Goal: Task Accomplishment & Management: Manage account settings

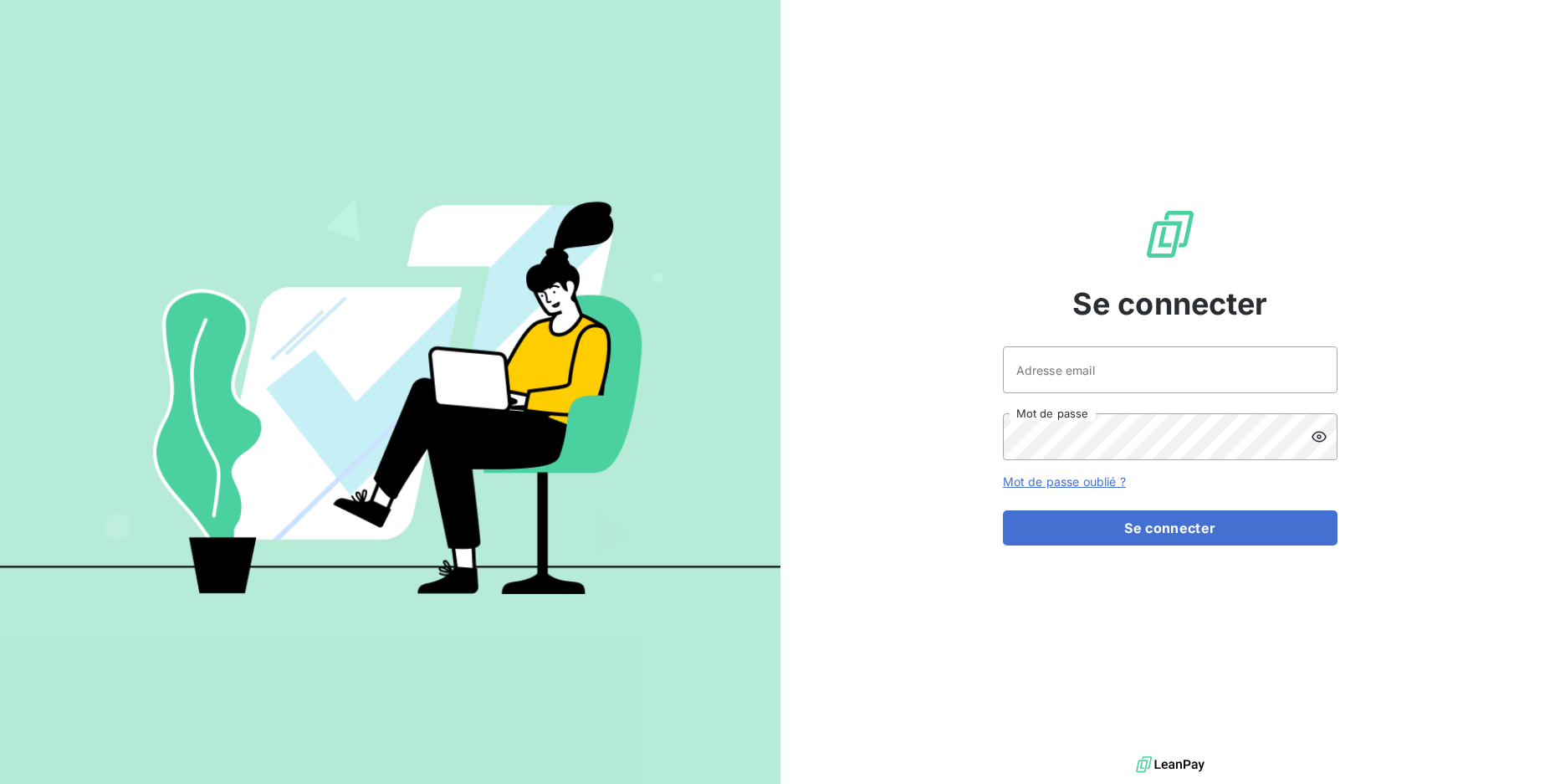
click at [1244, 343] on div "Se connecter Adresse email Mot de passe Mot de passe oublié ? Se connecter" at bounding box center [1170, 376] width 335 height 752
click at [1237, 354] on input "Adresse email" at bounding box center [1170, 370] width 335 height 47
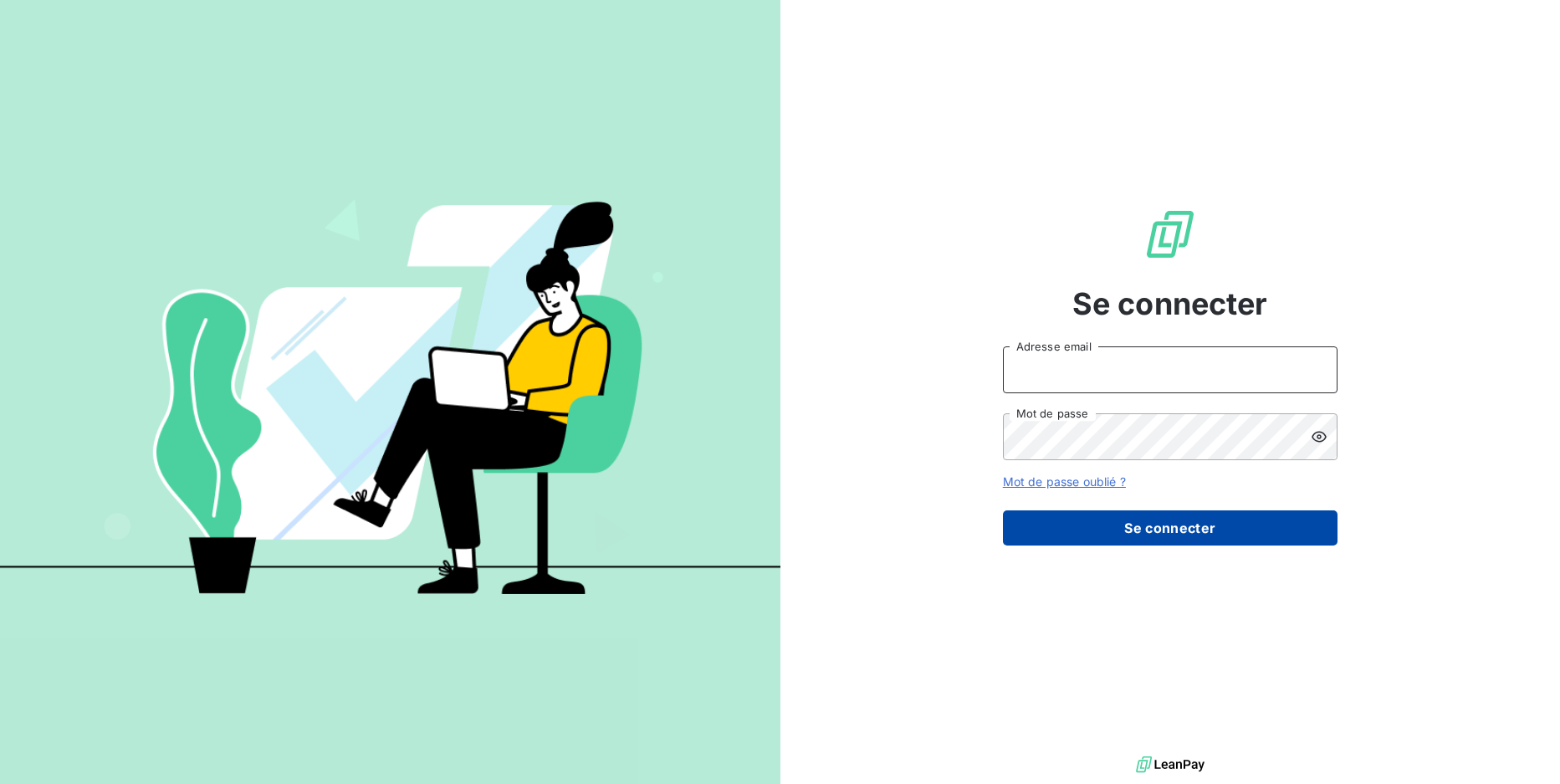
type input "yakuba@print-andco.com"
click at [1125, 531] on button "Se connecter" at bounding box center [1170, 528] width 335 height 35
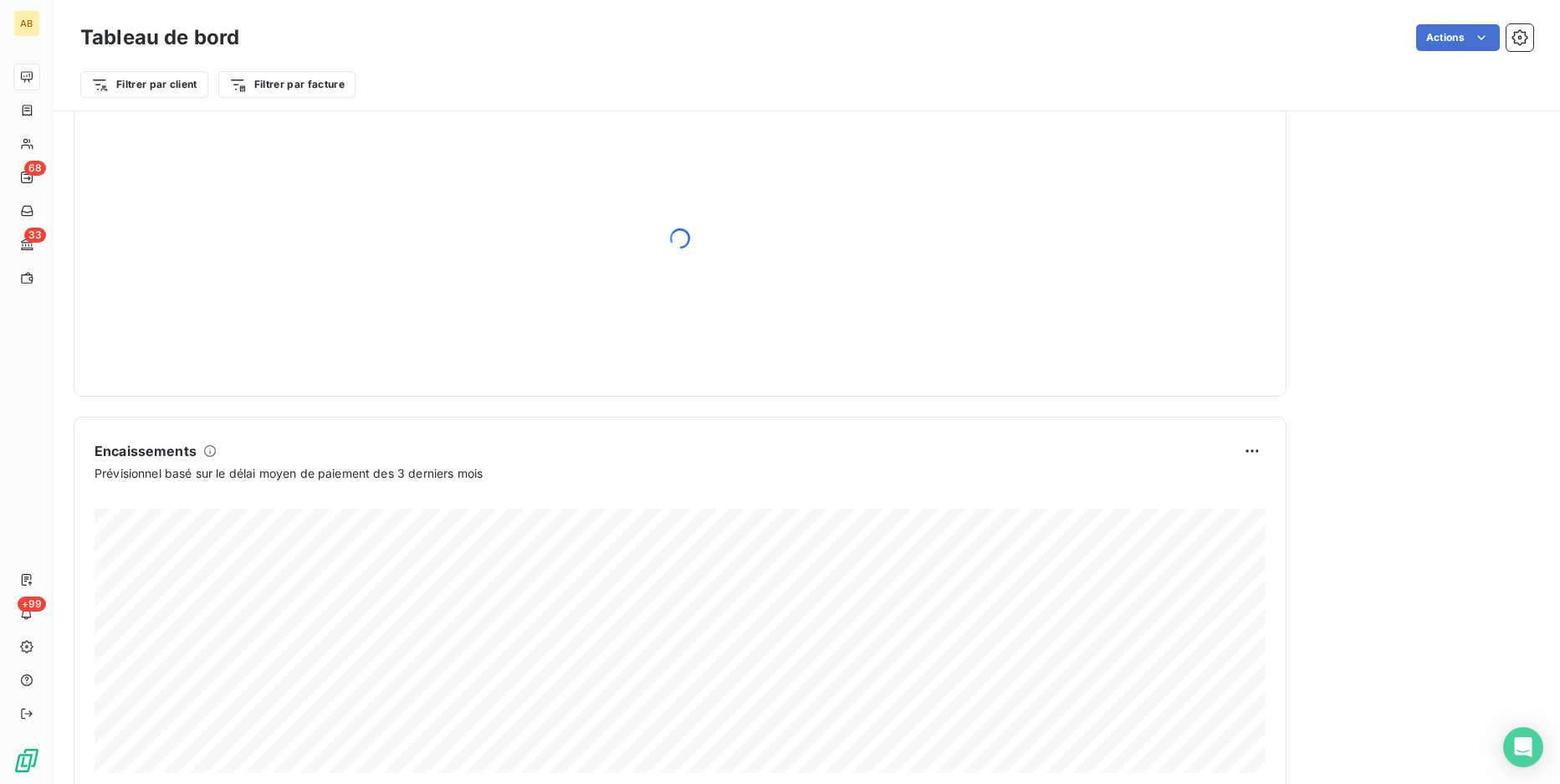
scroll to position [845, 0]
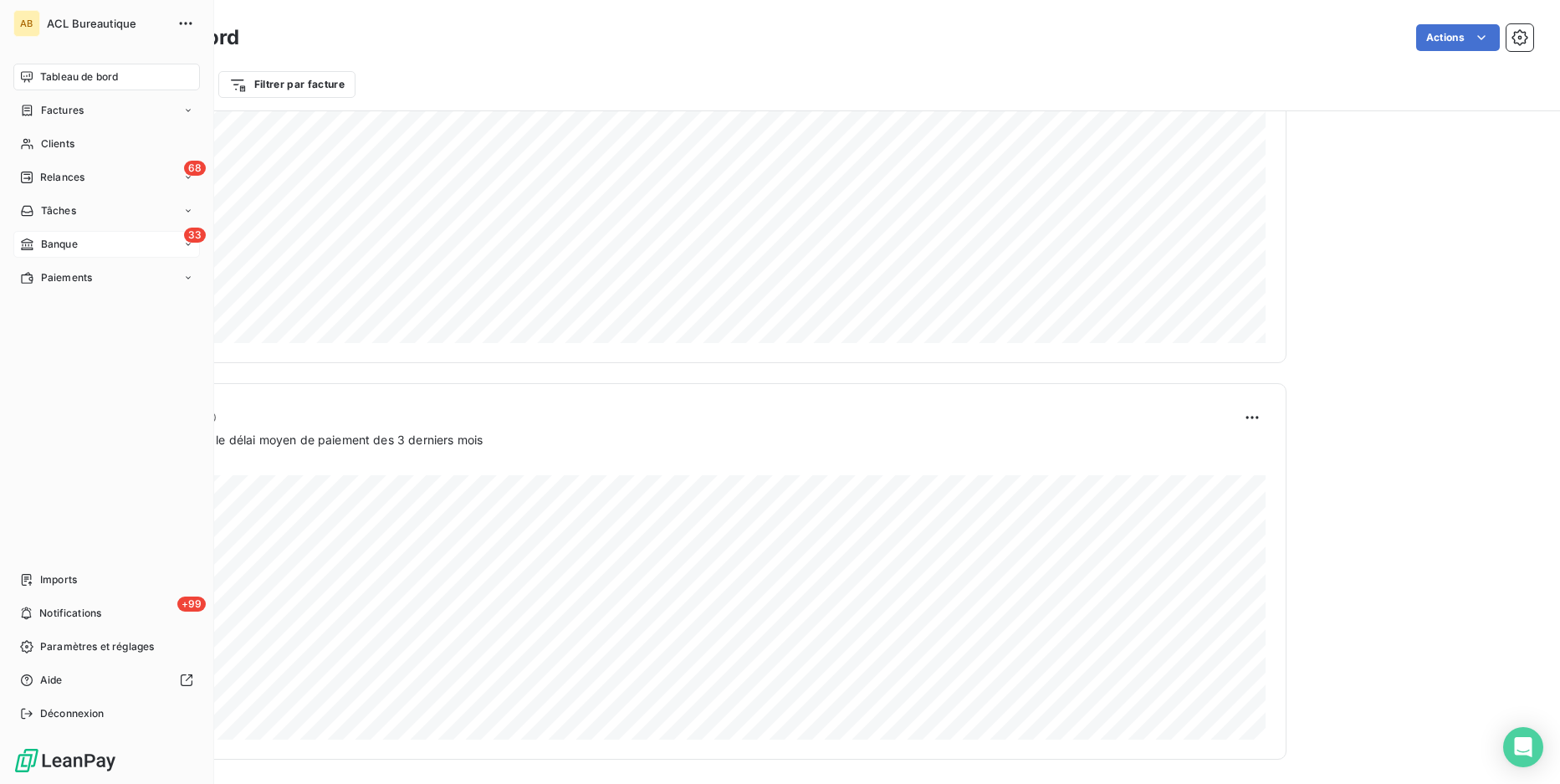
click at [63, 254] on div "33 Banque" at bounding box center [106, 244] width 187 height 27
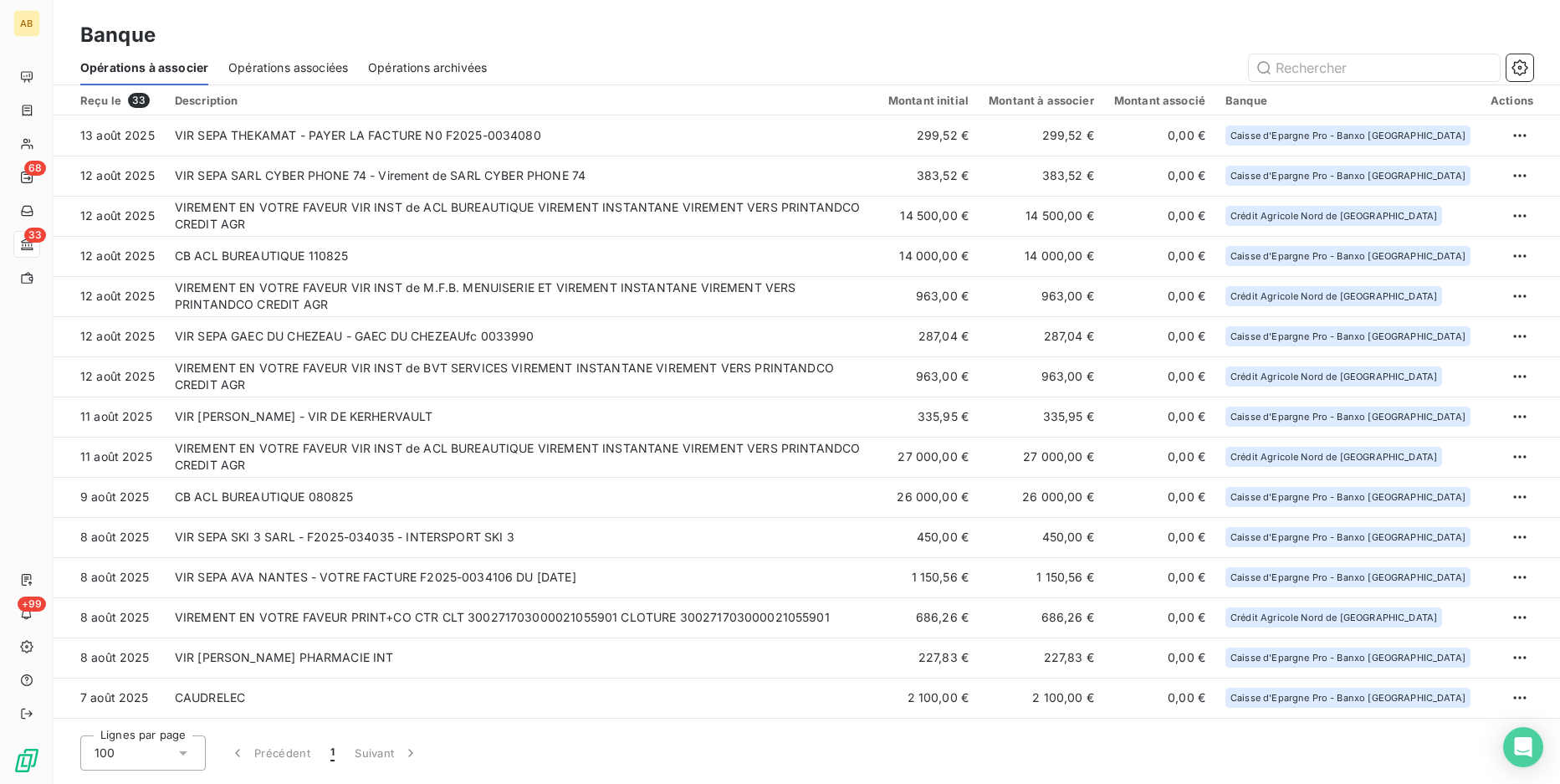
click at [332, 87] on th "Description" at bounding box center [522, 100] width 714 height 30
click at [332, 74] on span "Opérations associées" at bounding box center [288, 68] width 120 height 17
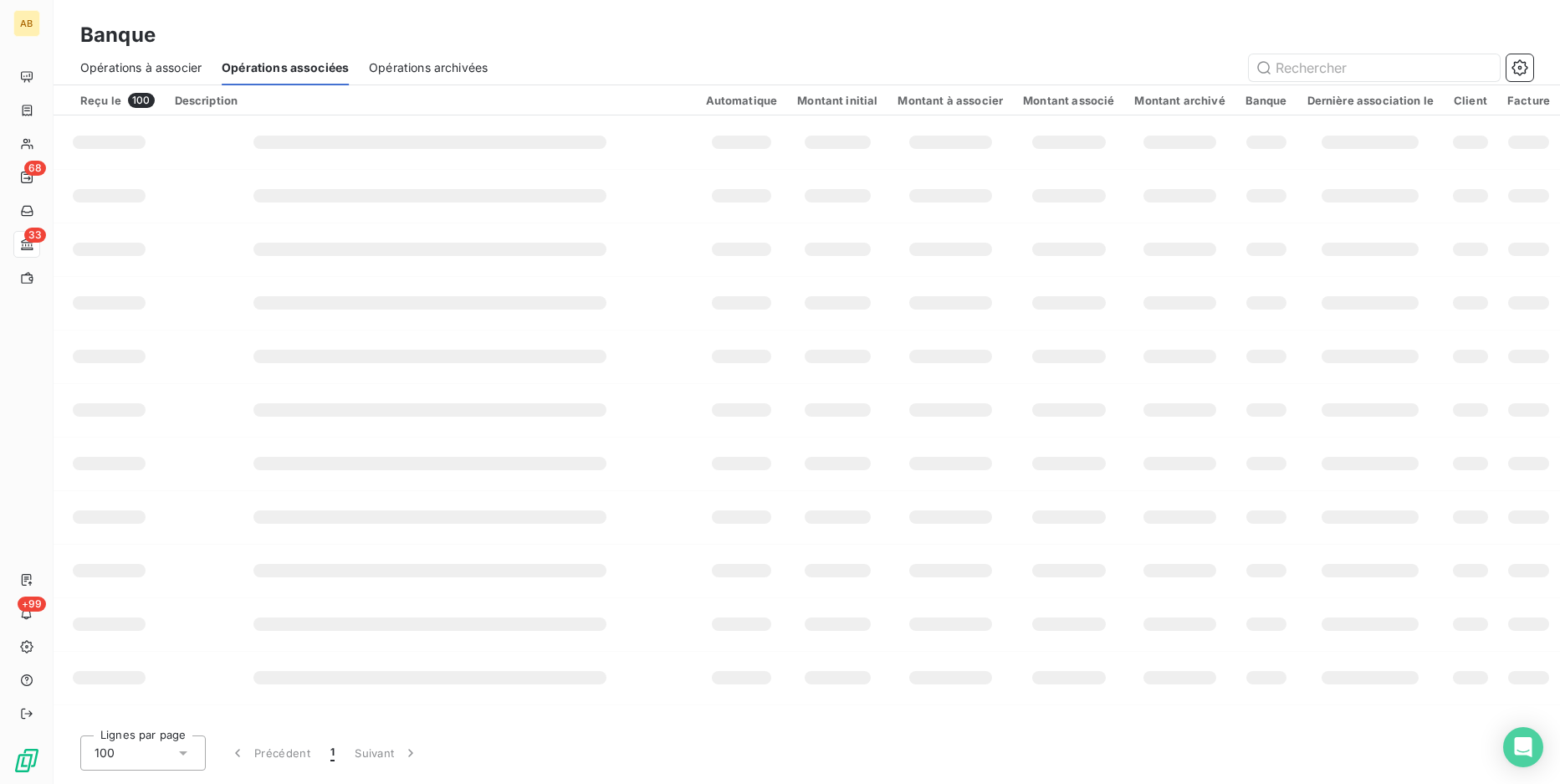
click at [407, 63] on span "Opérations archivées" at bounding box center [429, 68] width 119 height 17
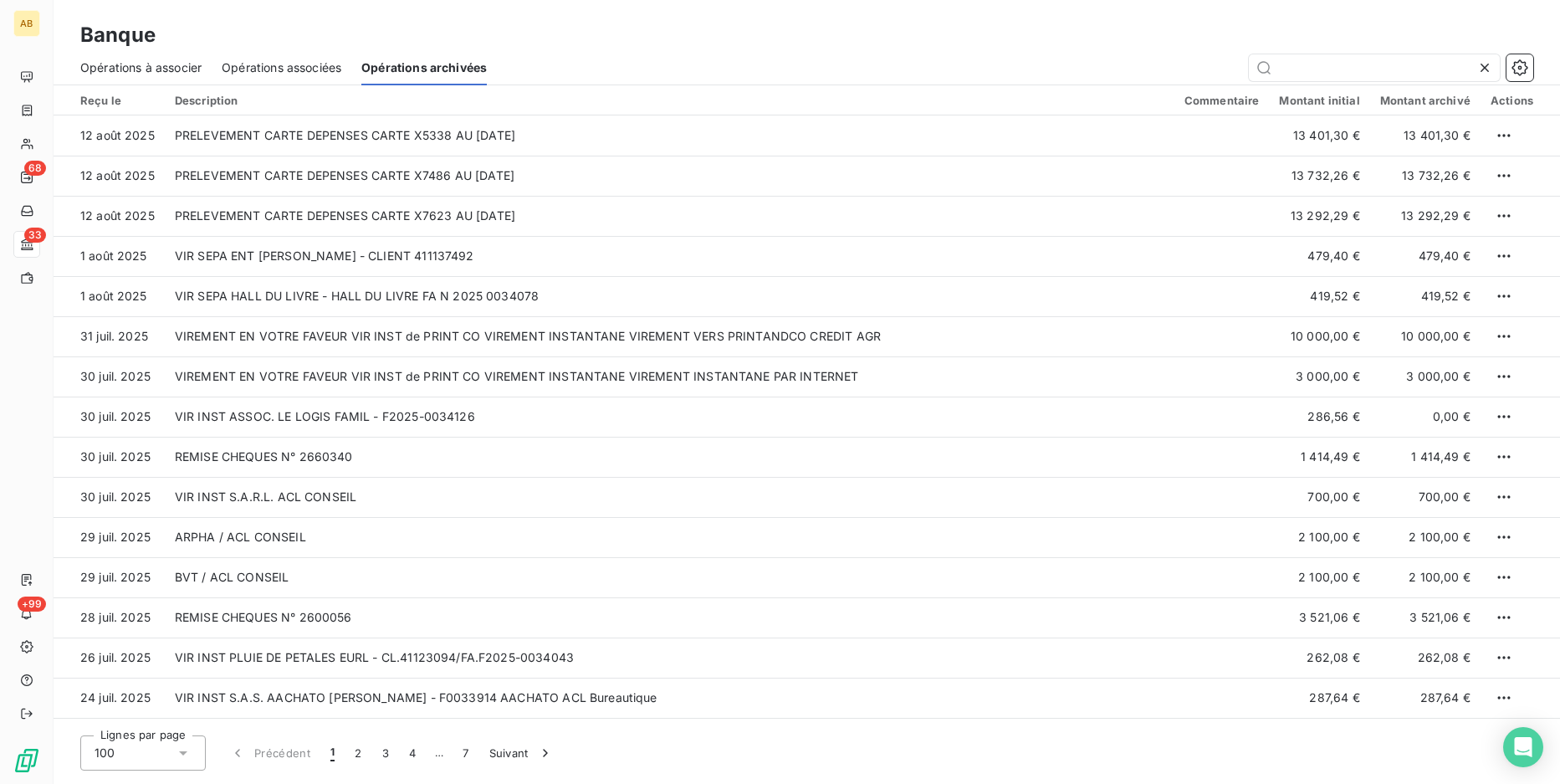
click at [185, 69] on span "Opérations à associer" at bounding box center [141, 68] width 121 height 17
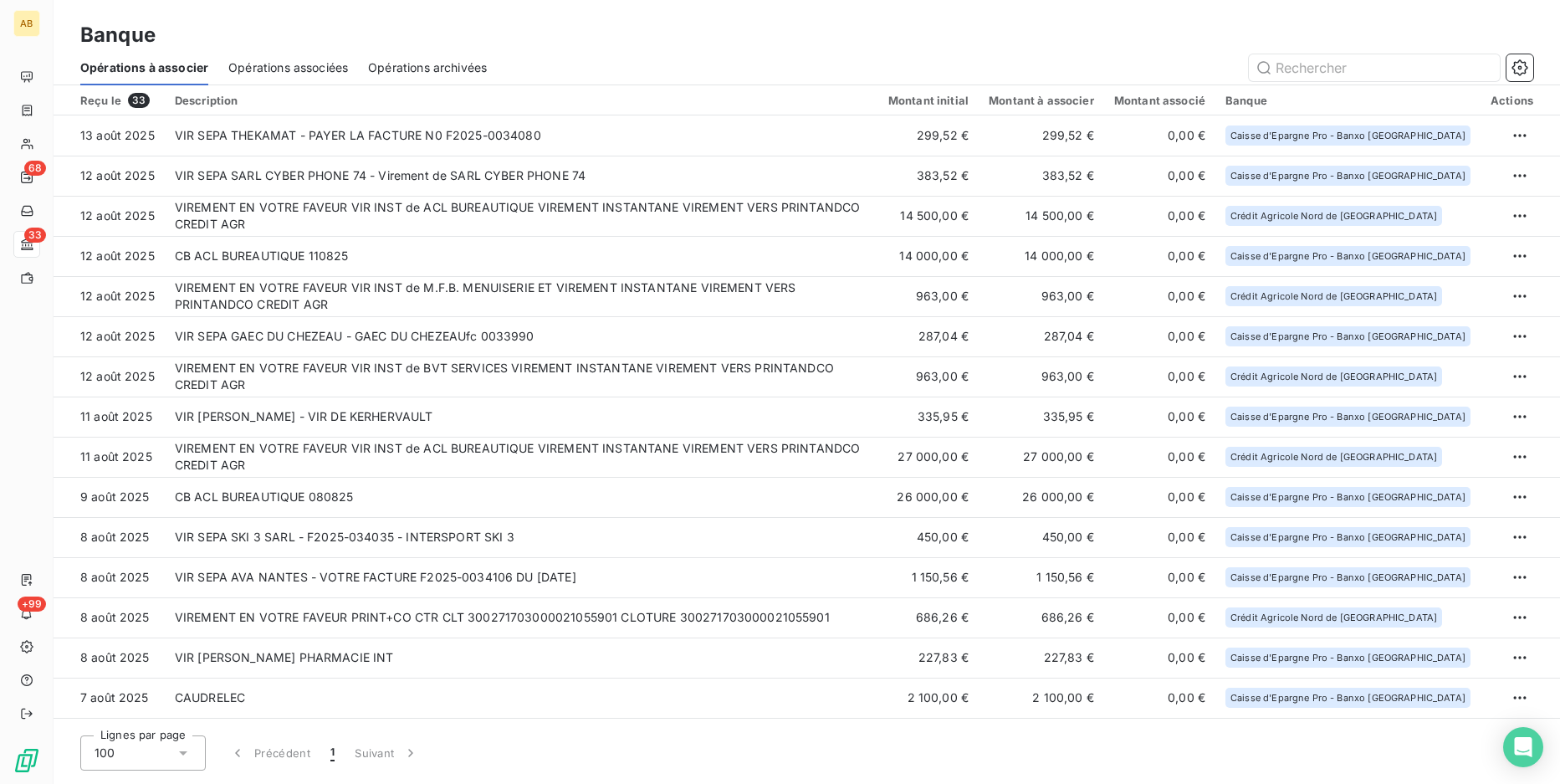
click at [321, 64] on span "Opérations associées" at bounding box center [288, 68] width 120 height 17
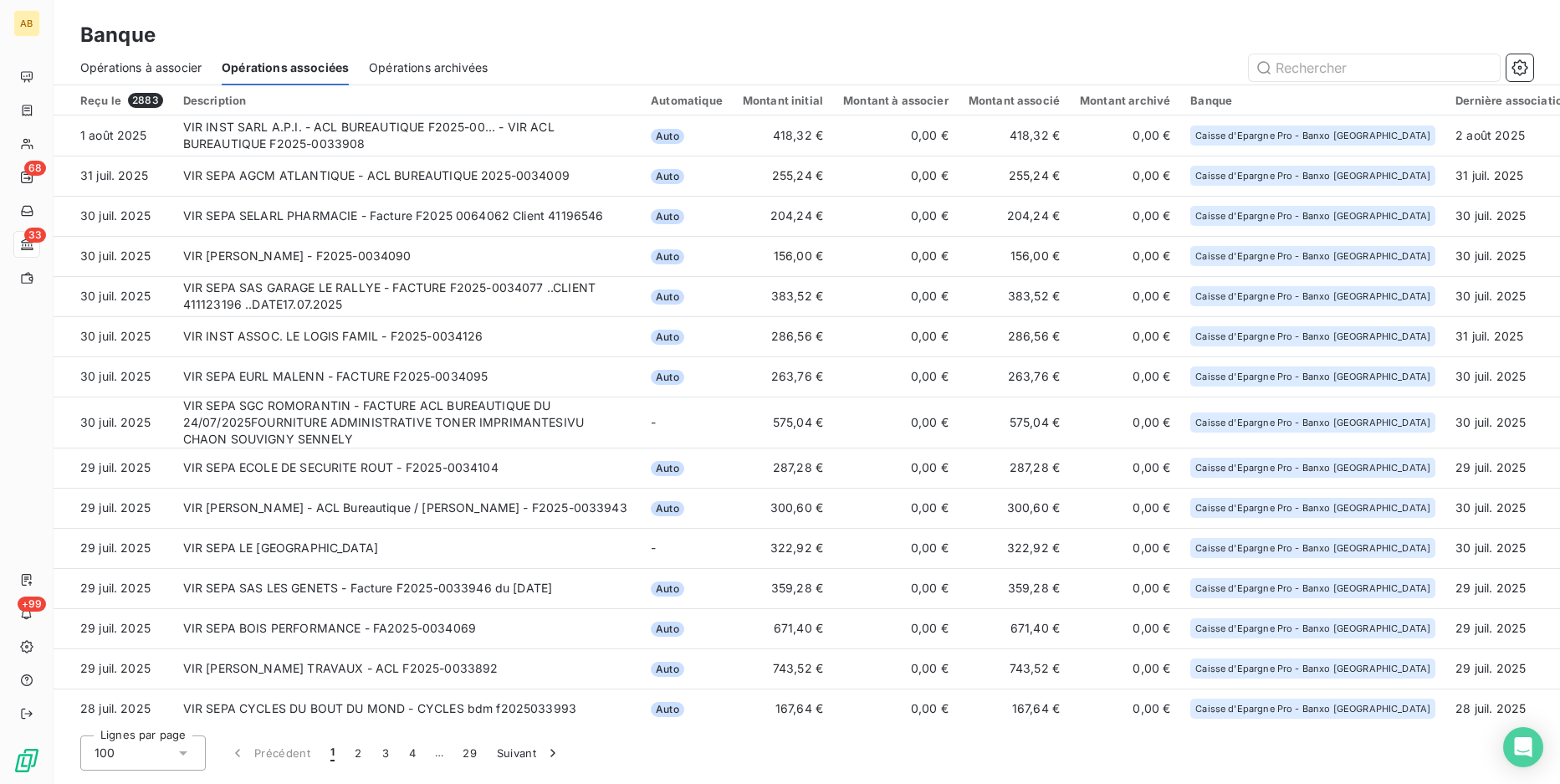
click at [376, 64] on span "Opérations archivées" at bounding box center [429, 68] width 119 height 17
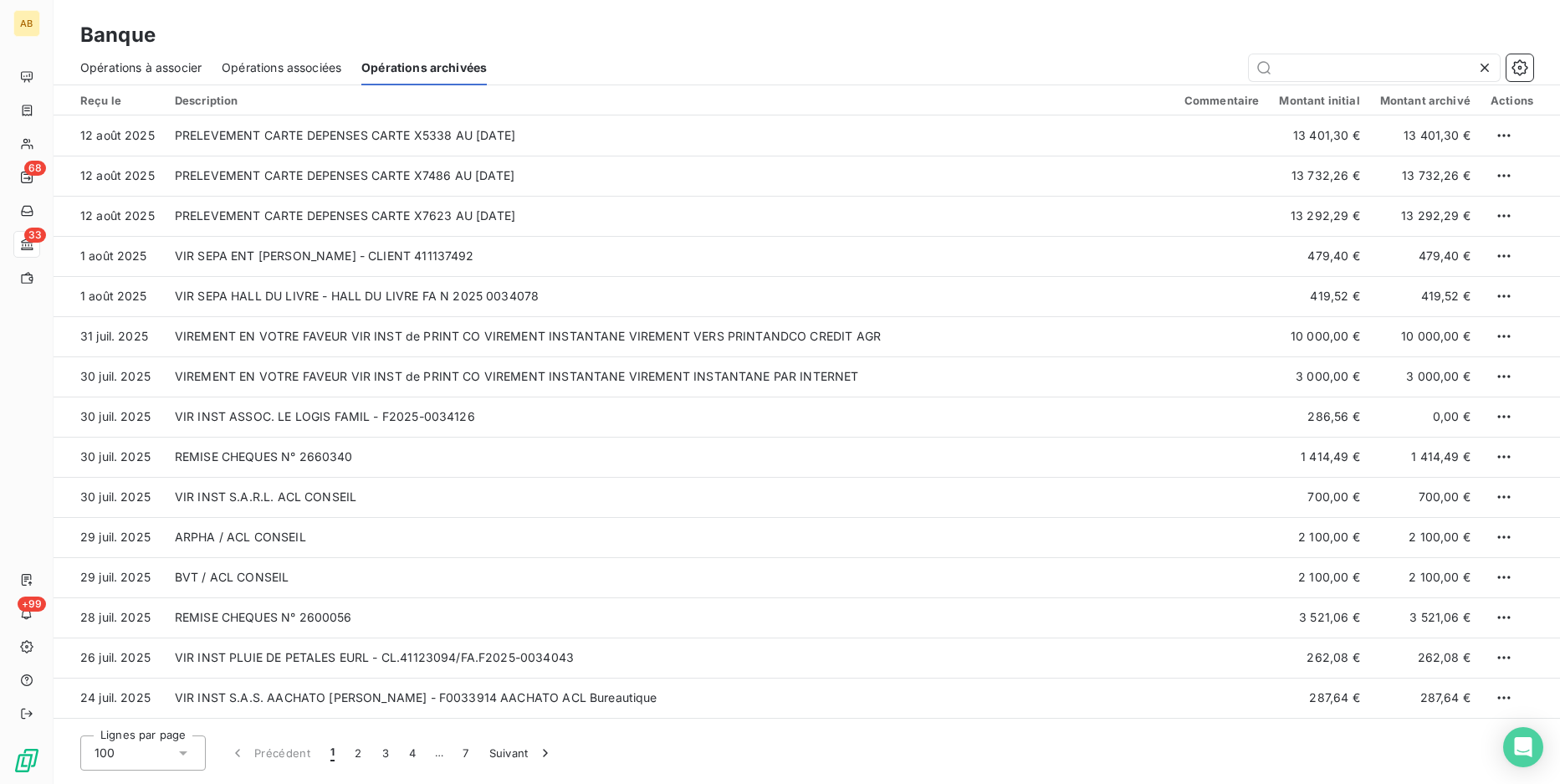
click at [181, 81] on div "Opérations à associer" at bounding box center [141, 68] width 121 height 35
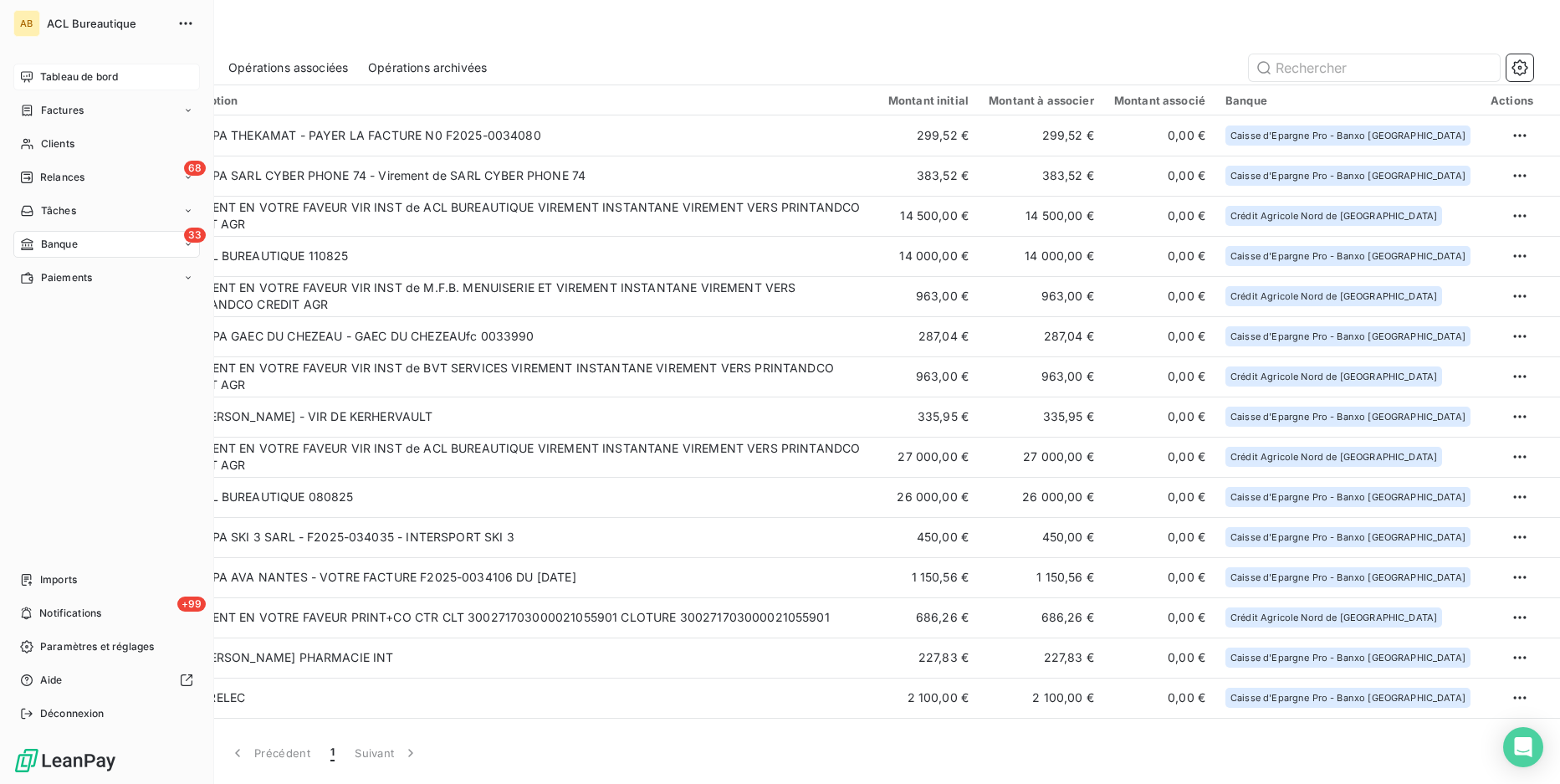
click at [73, 65] on div "Tableau de bord" at bounding box center [106, 77] width 187 height 27
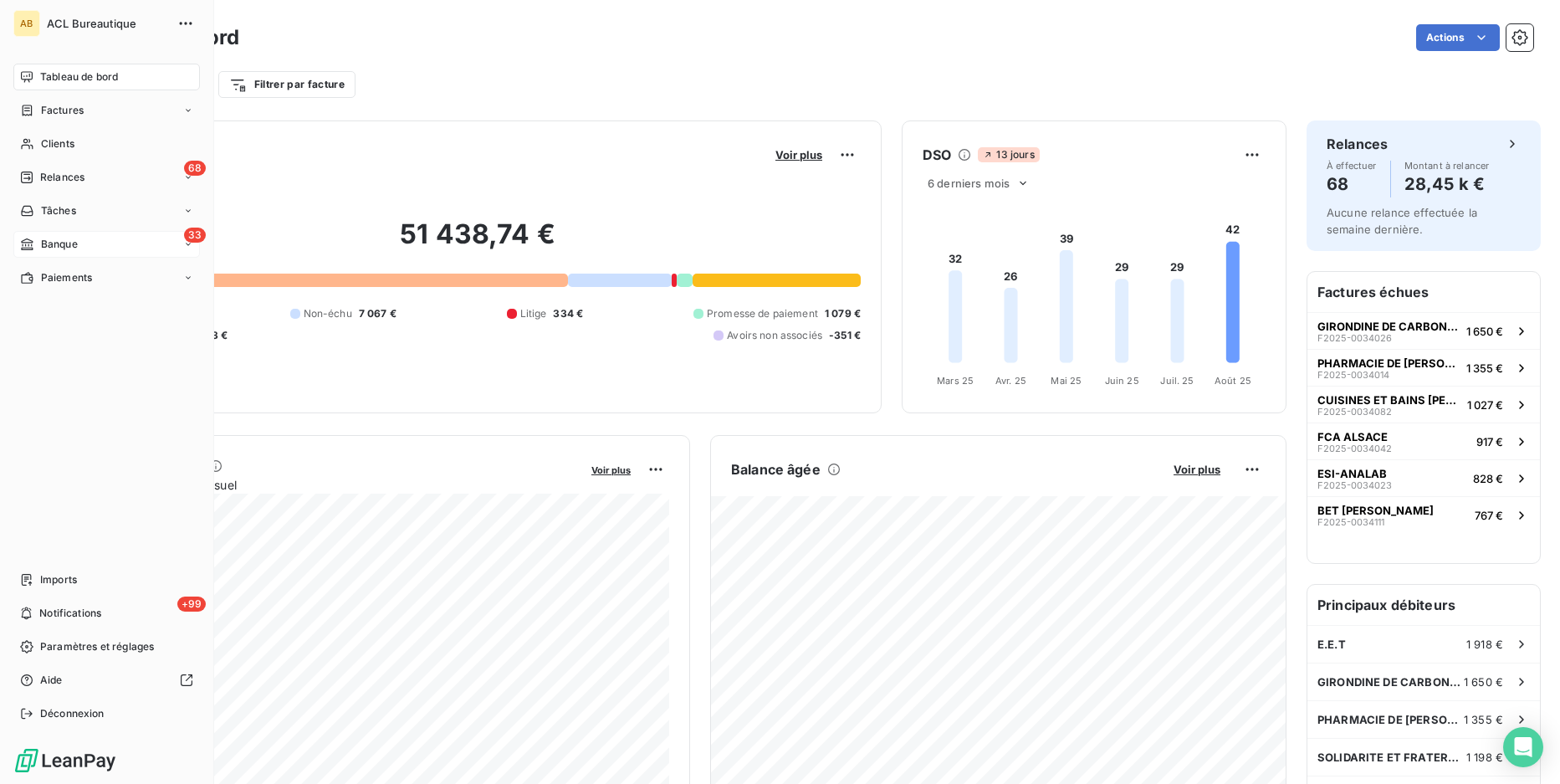
click at [35, 254] on div "33 Banque" at bounding box center [106, 244] width 187 height 27
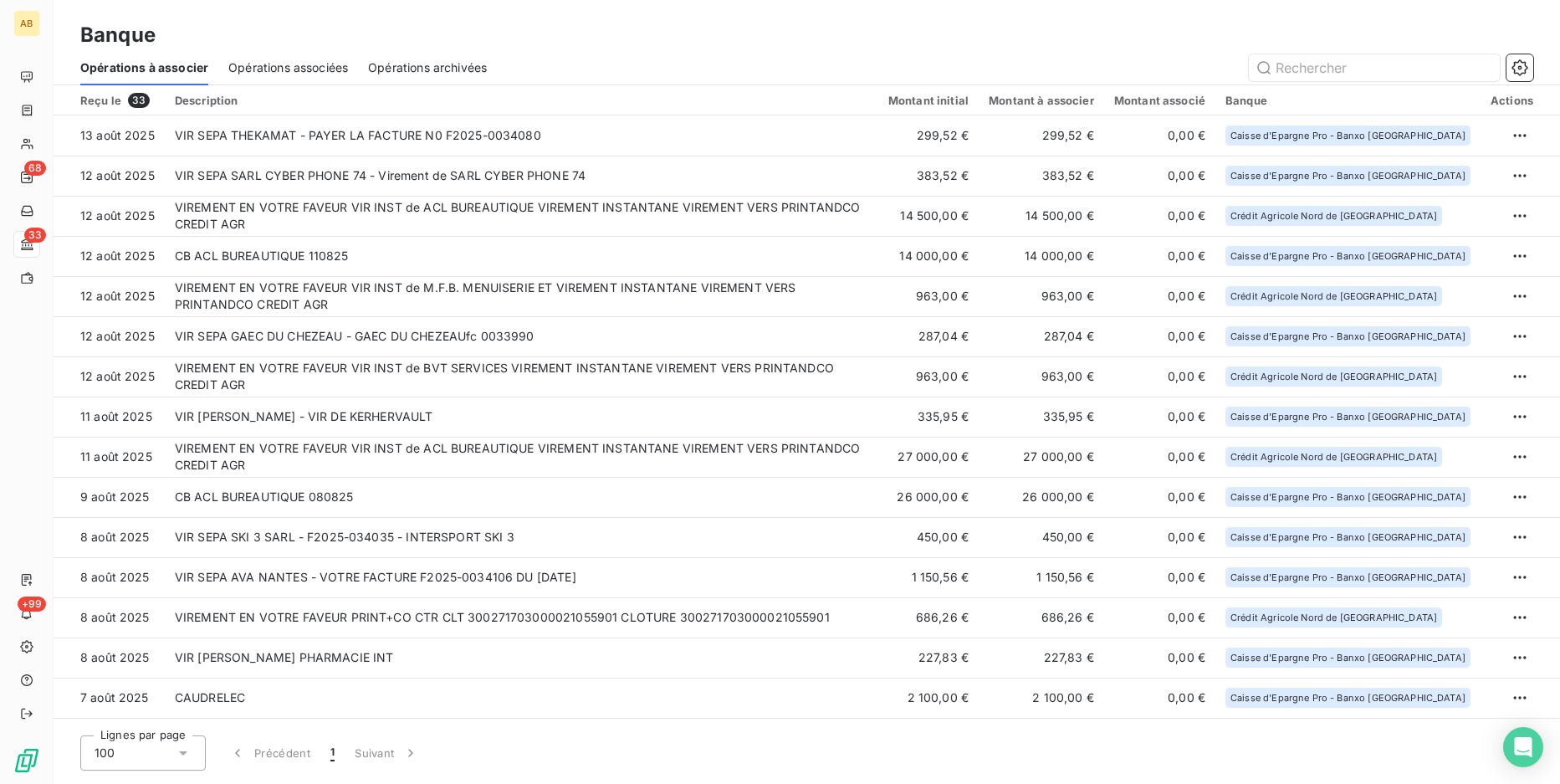
click at [249, 75] on span "Opérations associées" at bounding box center [288, 68] width 120 height 17
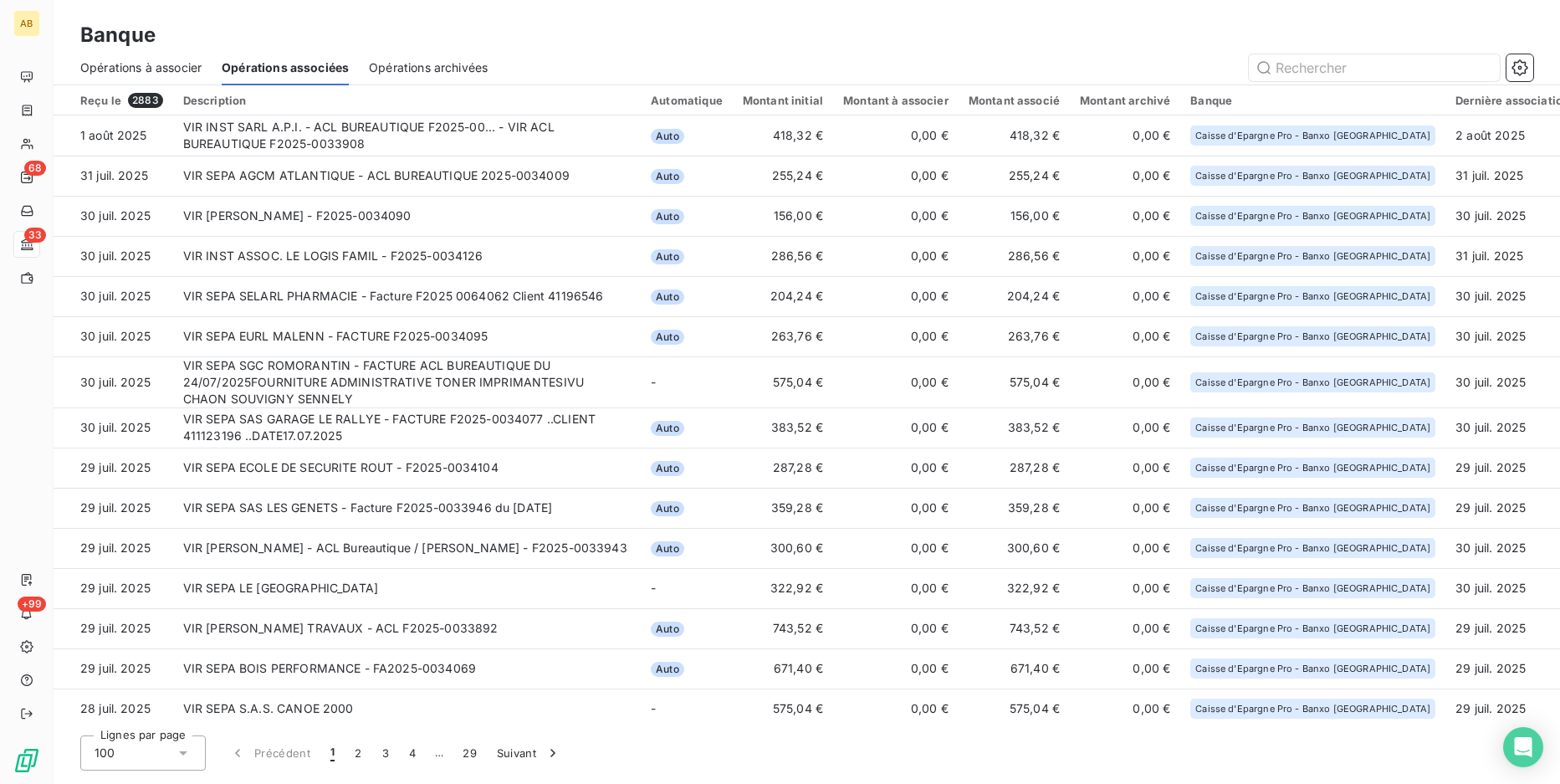
click at [402, 68] on span "Opérations archivées" at bounding box center [429, 68] width 119 height 17
